Goal: Find specific page/section: Find specific page/section

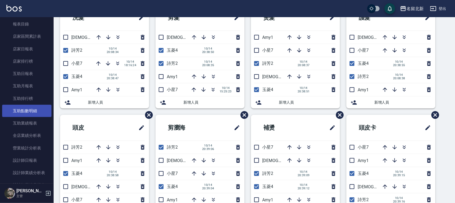
scroll to position [201, 0]
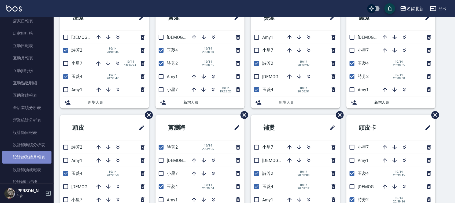
click at [38, 159] on link "設計師業績月報表" at bounding box center [26, 157] width 49 height 12
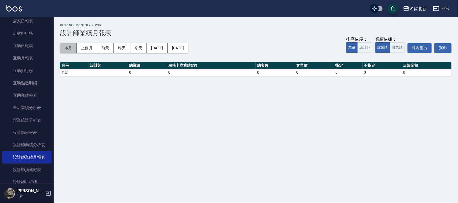
drag, startPoint x: 70, startPoint y: 49, endPoint x: 55, endPoint y: 61, distance: 19.1
click at [64, 54] on div "本月 上個月 [DATE] [DATE] [DATE] [DATE] [DATE] 排序依序： 業績 設計師 業績依據： 虛業績 實業績 報表匯出 列印" at bounding box center [255, 48] width 391 height 23
click at [66, 47] on button "本月" at bounding box center [68, 48] width 17 height 10
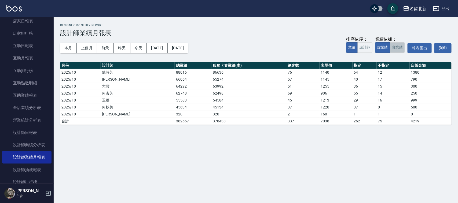
click at [396, 46] on button "實業績" at bounding box center [397, 47] width 15 height 10
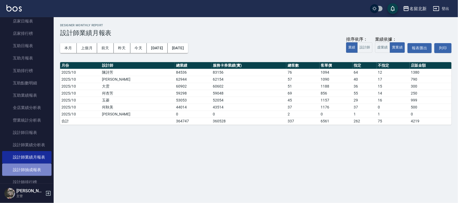
click at [40, 168] on link "設計師抽成報表" at bounding box center [26, 170] width 49 height 12
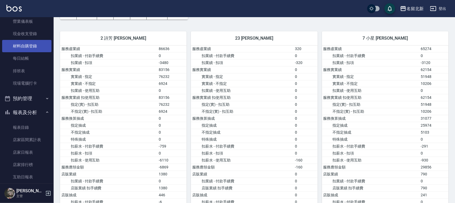
scroll to position [67, 0]
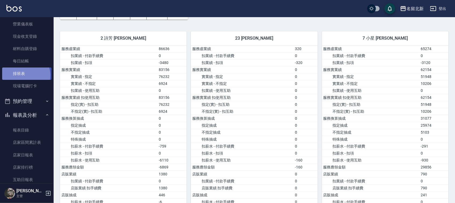
click at [24, 75] on link "排班表" at bounding box center [26, 74] width 49 height 12
